Goal: Information Seeking & Learning: Check status

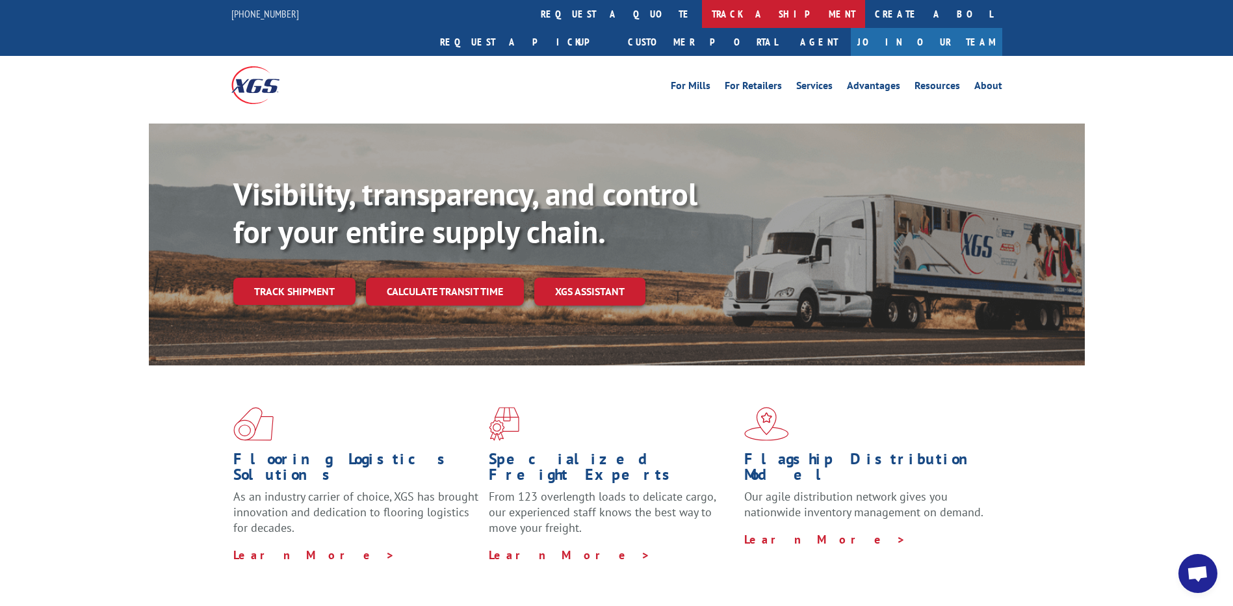
click at [702, 20] on link "track a shipment" at bounding box center [783, 14] width 163 height 28
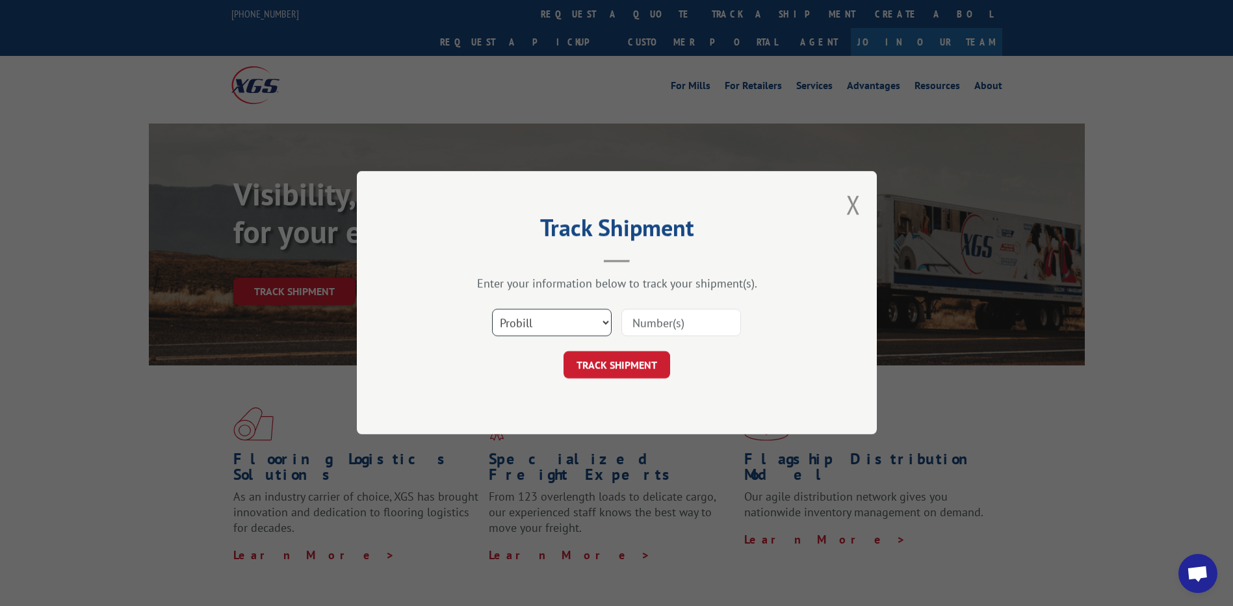
click at [540, 321] on select "Select category... Probill BOL PO" at bounding box center [552, 323] width 120 height 27
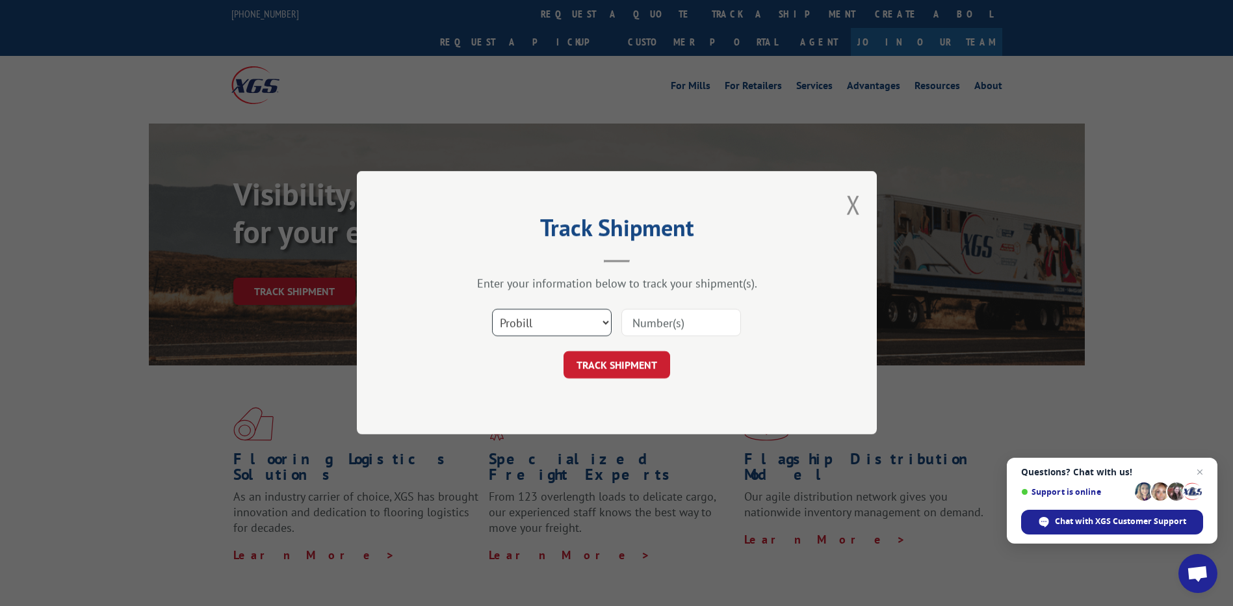
click at [492, 310] on select "Select category... Probill BOL PO" at bounding box center [552, 323] width 120 height 27
click at [653, 327] on input at bounding box center [682, 323] width 120 height 27
click at [678, 326] on input at bounding box center [682, 323] width 120 height 27
paste input "17409548"
type input "17409548"
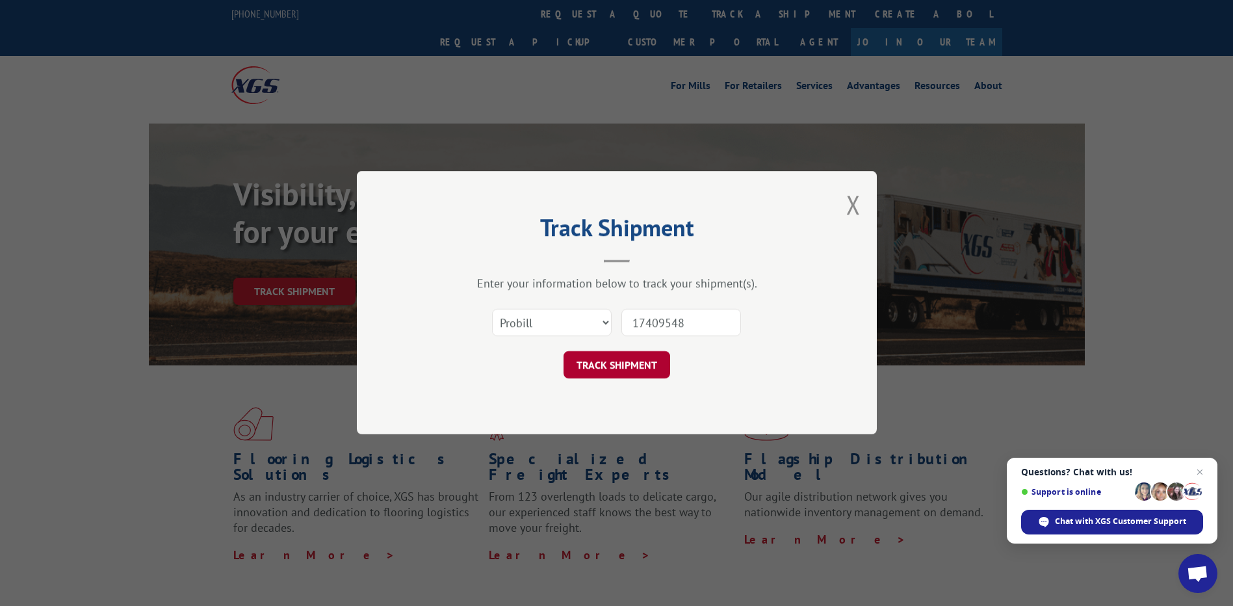
click at [648, 360] on button "TRACK SHIPMENT" at bounding box center [617, 365] width 107 height 27
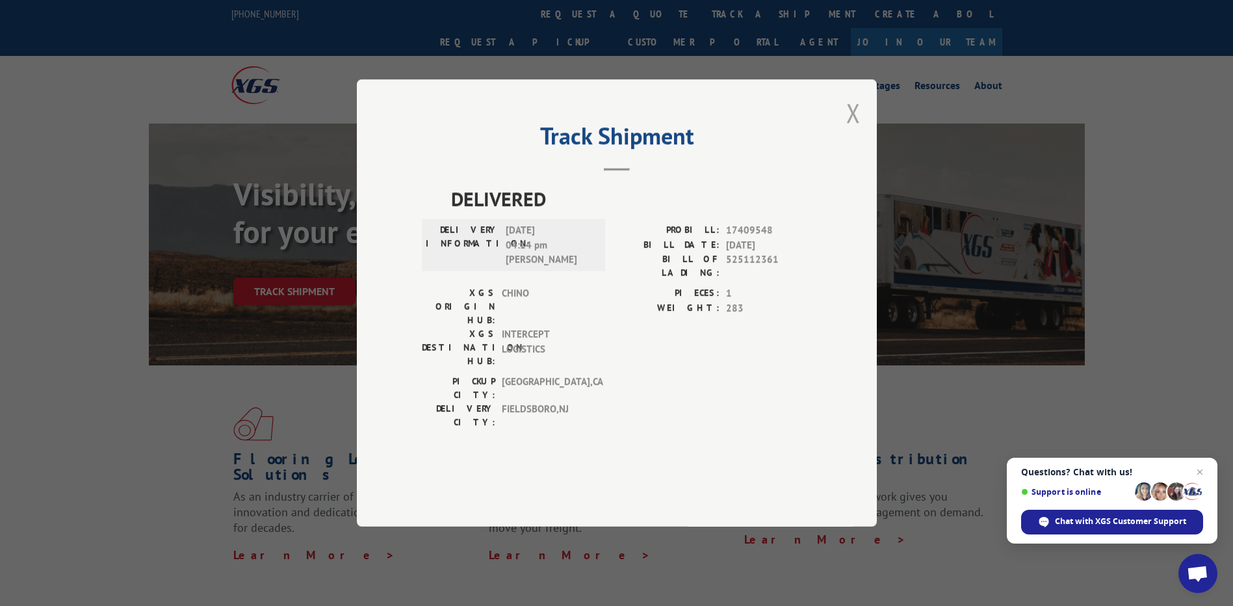
click at [852, 130] on button "Close modal" at bounding box center [854, 113] width 14 height 34
